Goal: Information Seeking & Learning: Learn about a topic

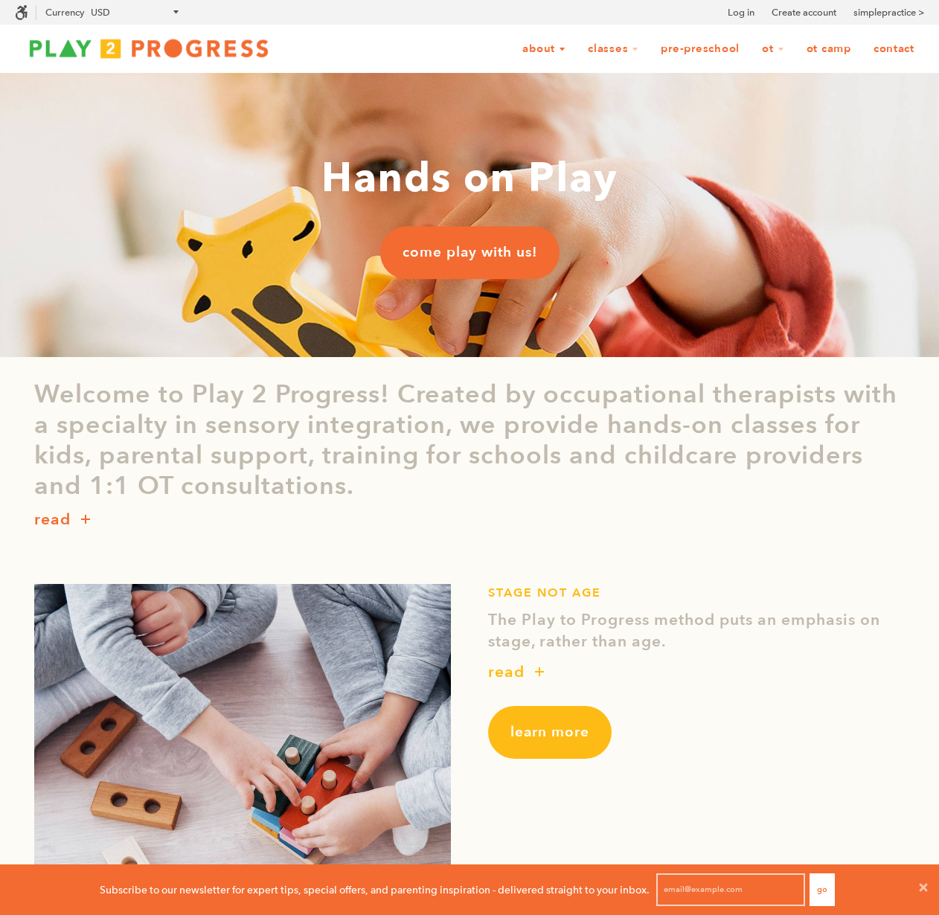
scroll to position [12, 12]
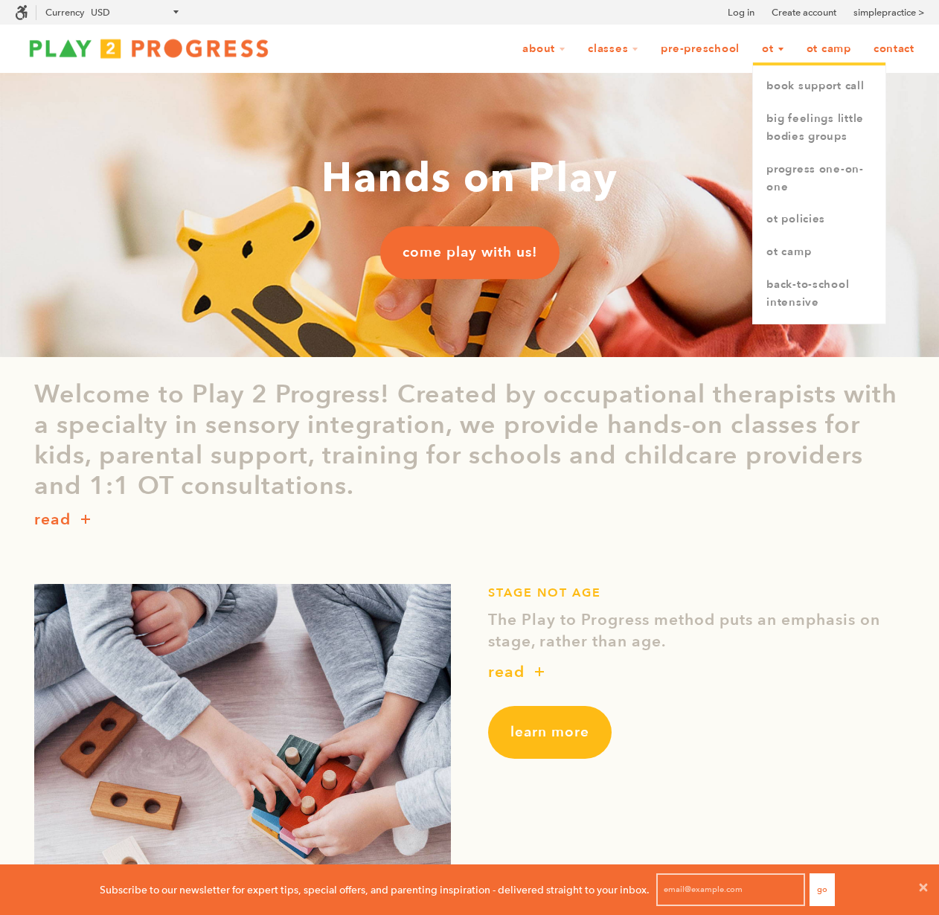
click at [772, 49] on link "OT" at bounding box center [773, 49] width 42 height 28
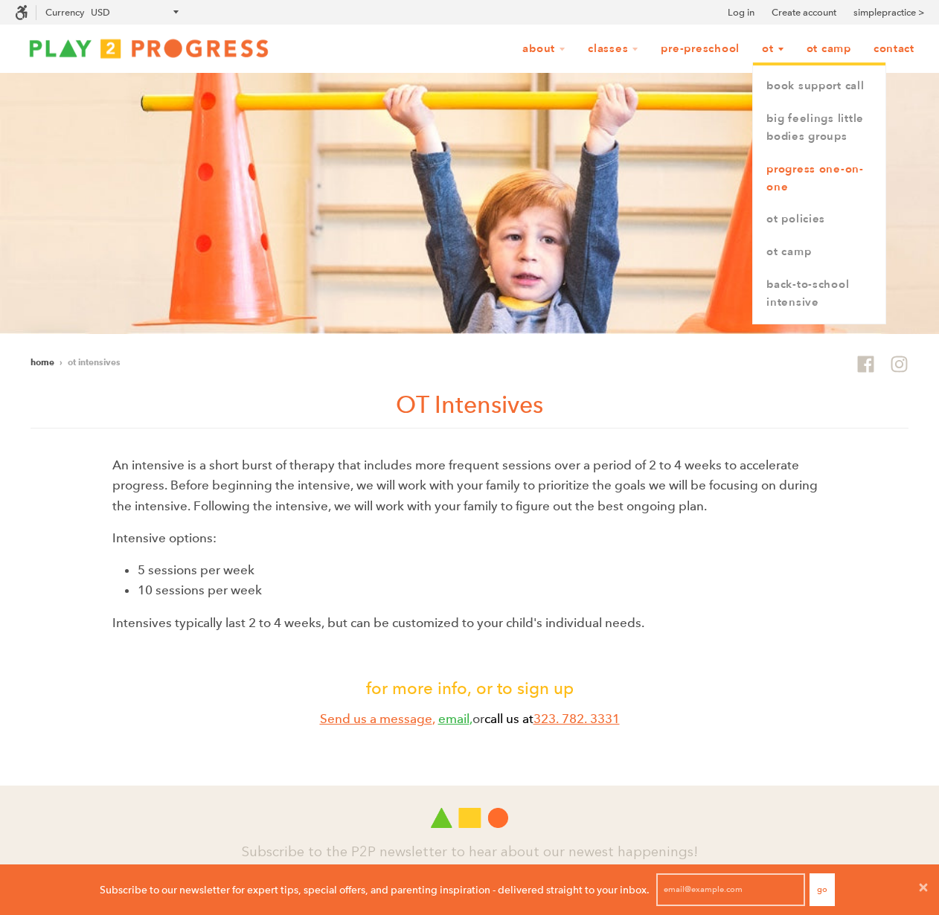
click at [801, 176] on link "Progress One-on-One" at bounding box center [819, 178] width 132 height 51
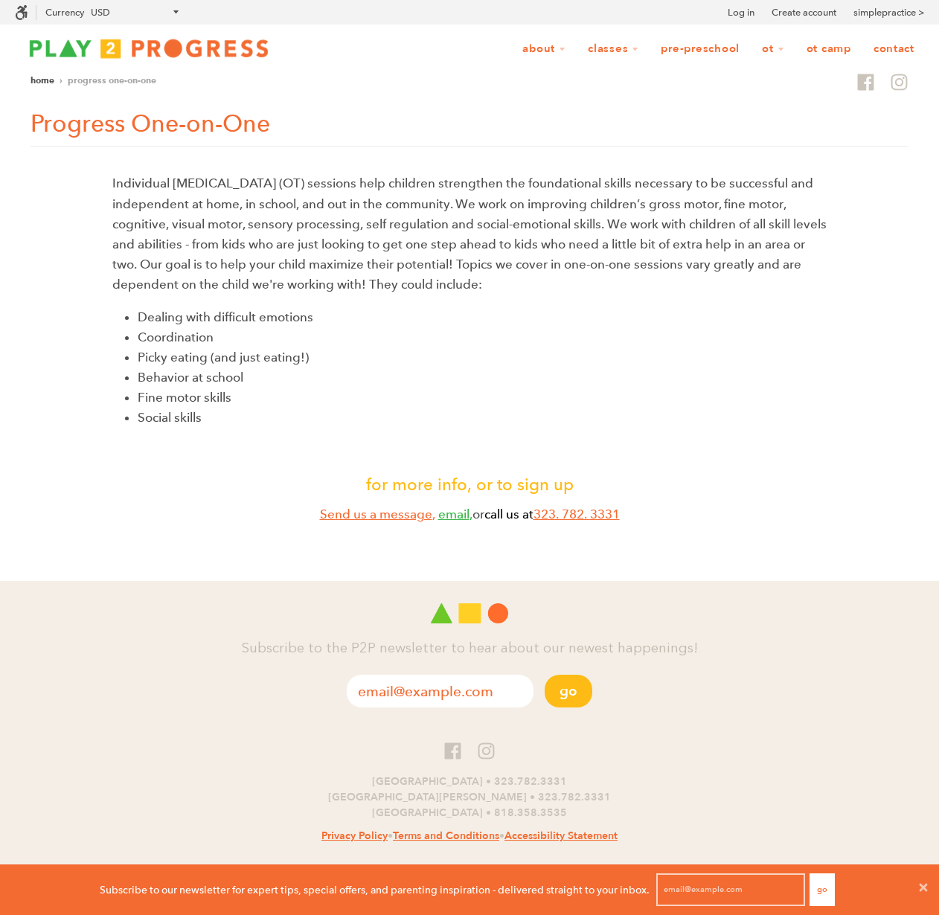
click at [342, 335] on li "Coordination" at bounding box center [482, 337] width 689 height 20
click at [304, 194] on p "Individual Occupational Therapy (OT) sessions help children strengthen the foun…" at bounding box center [469, 233] width 714 height 121
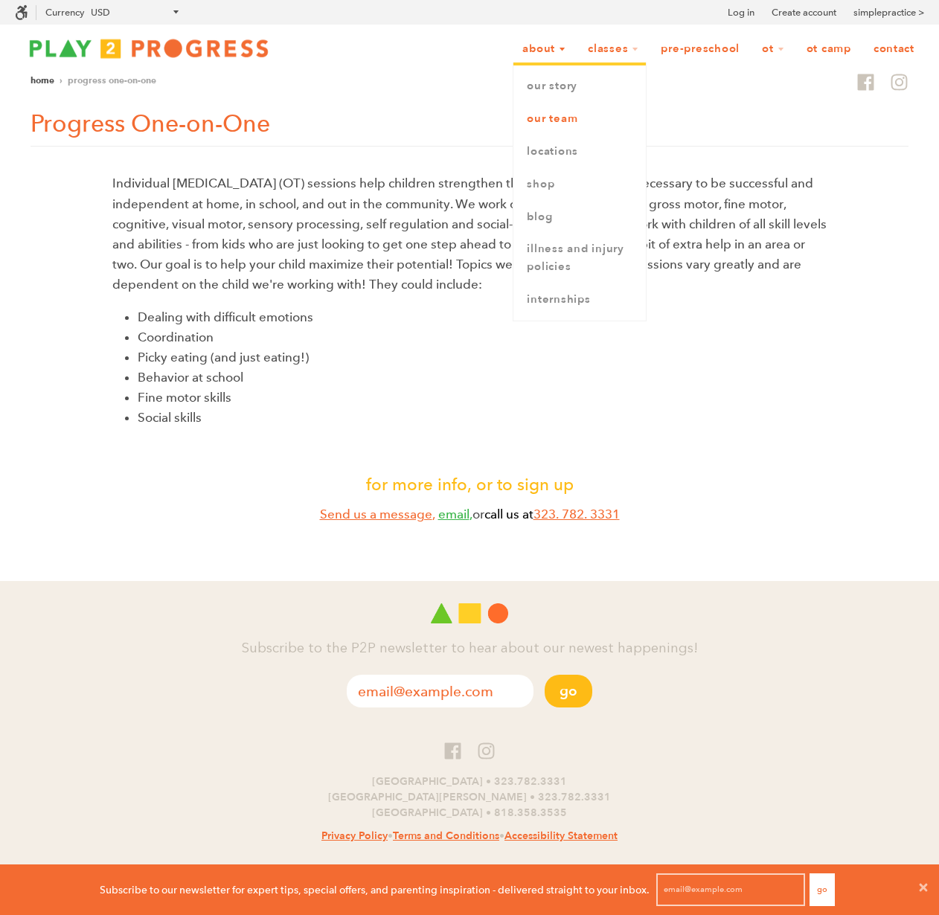
click at [548, 115] on link "Our Team" at bounding box center [579, 119] width 132 height 33
